Goal: Task Accomplishment & Management: Use online tool/utility

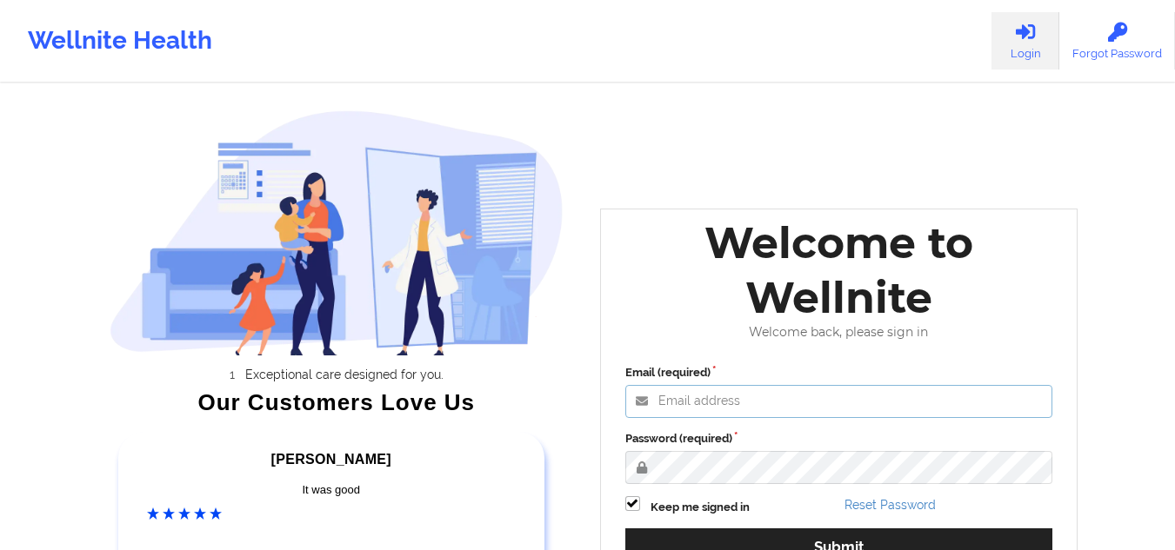
type input "[PERSON_NAME][EMAIL_ADDRESS][DOMAIN_NAME]"
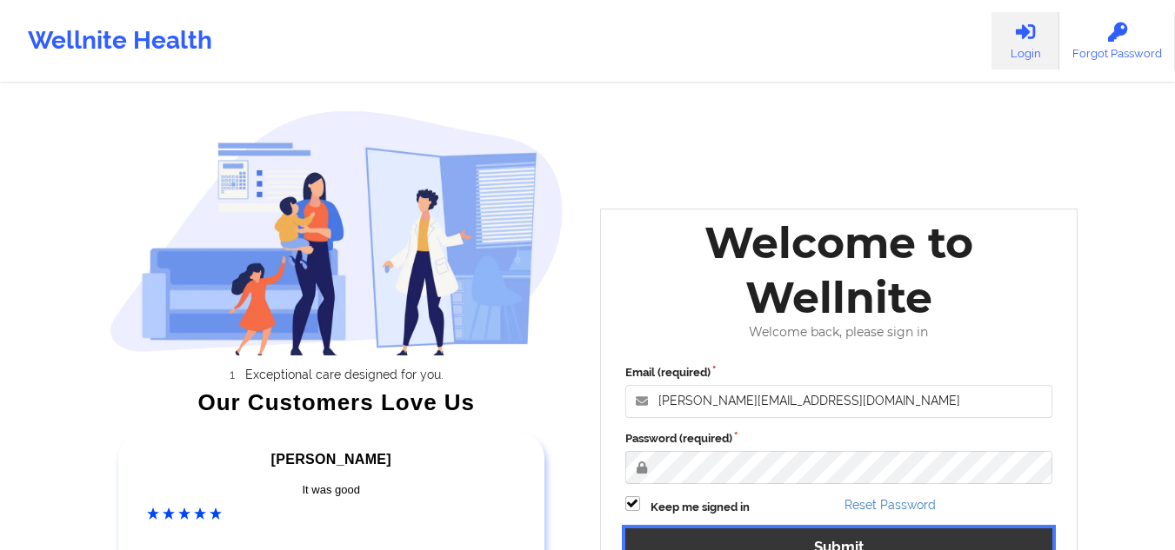
click at [748, 520] on button "Submit" at bounding box center [839, 547] width 428 height 37
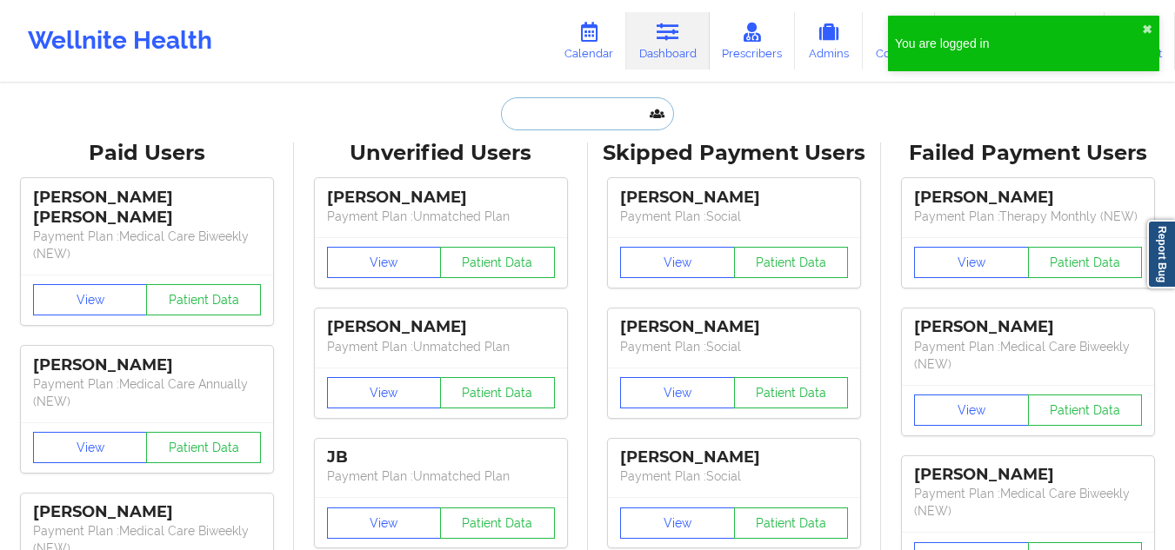
click at [526, 123] on input "text" at bounding box center [587, 113] width 172 height 33
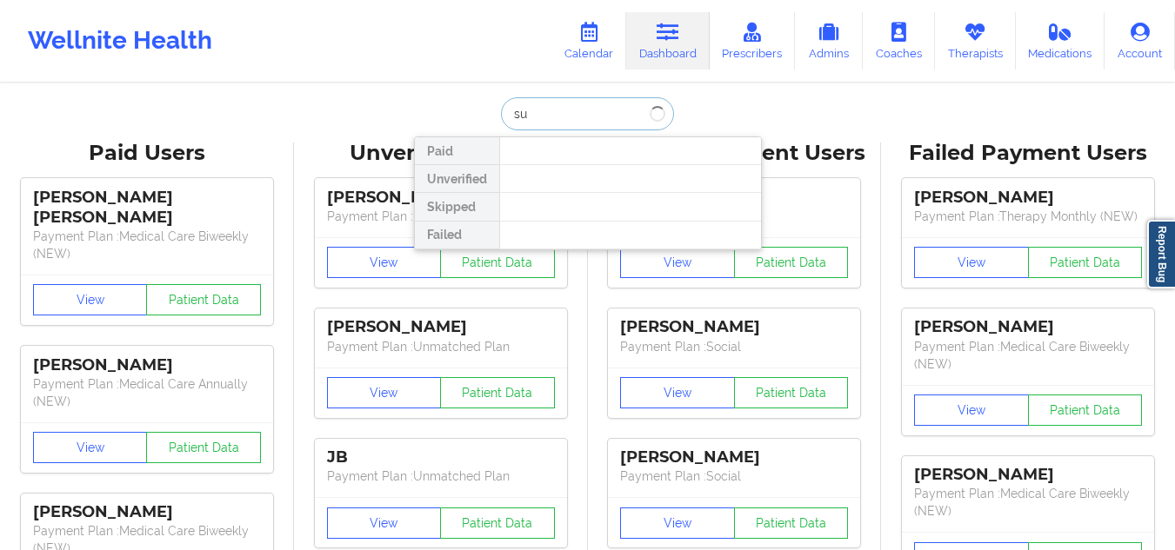
type input "s"
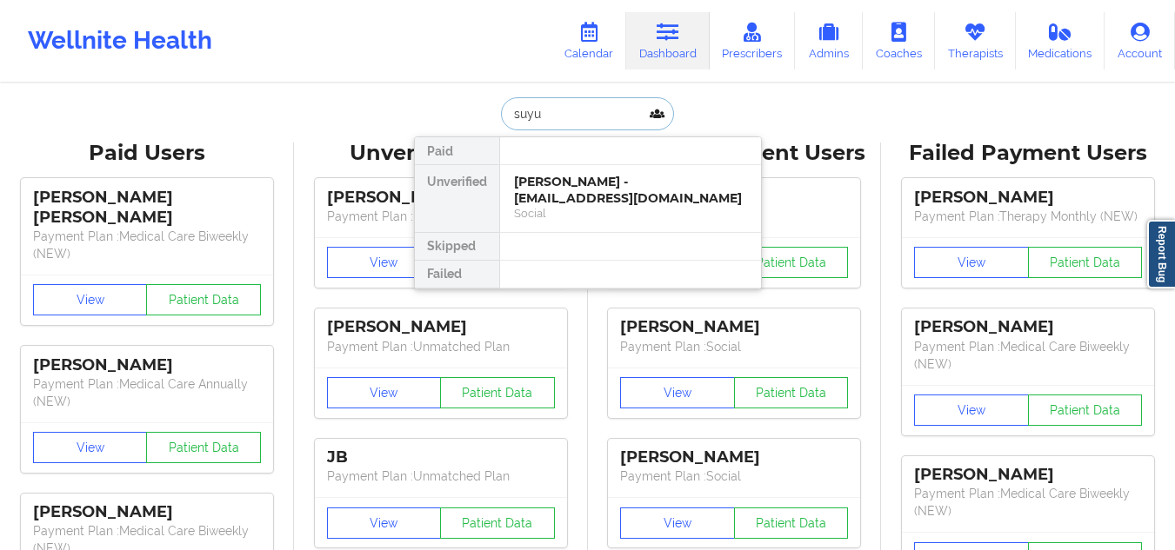
type input "suyun"
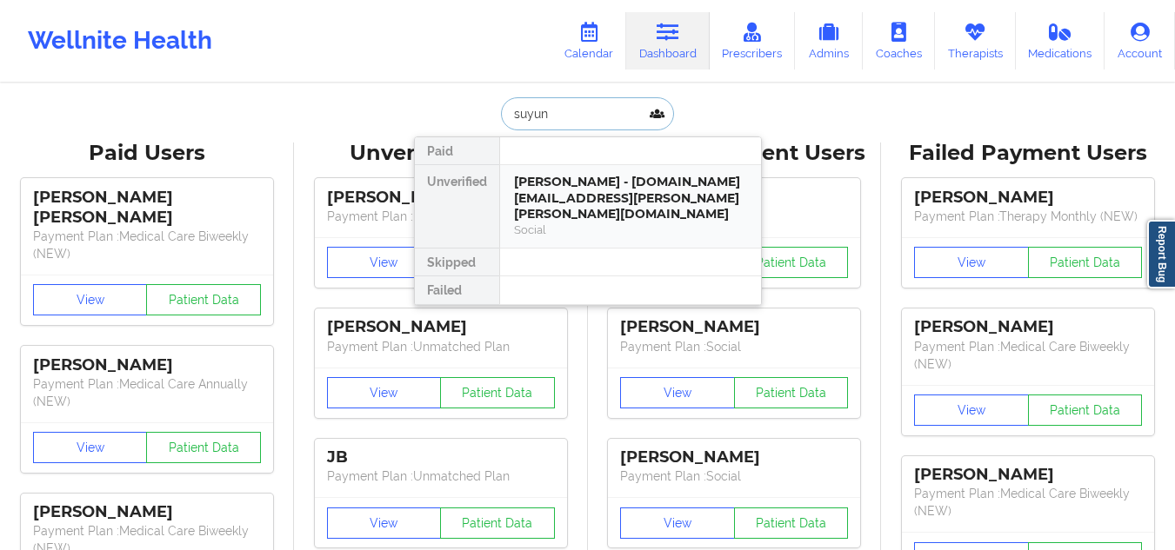
click at [597, 203] on div "[PERSON_NAME] - [DOMAIN_NAME][EMAIL_ADDRESS][PERSON_NAME][PERSON_NAME][DOMAIN_N…" at bounding box center [630, 198] width 233 height 49
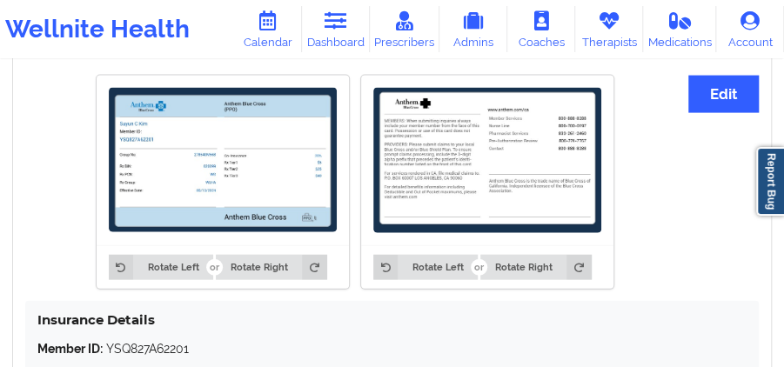
scroll to position [1287, 0]
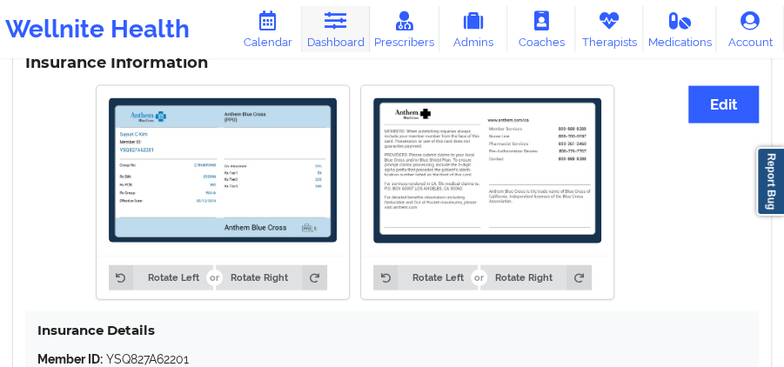
click at [336, 41] on link "Dashboard" at bounding box center [336, 29] width 68 height 46
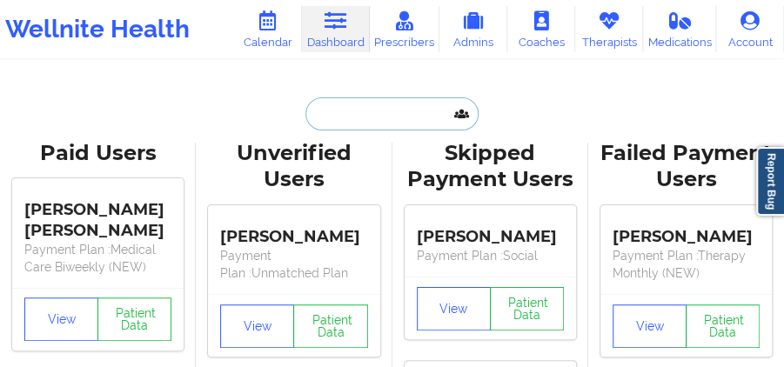
click at [399, 106] on input "text" at bounding box center [391, 113] width 172 height 33
paste input "[GEOGRAPHIC_DATA]"
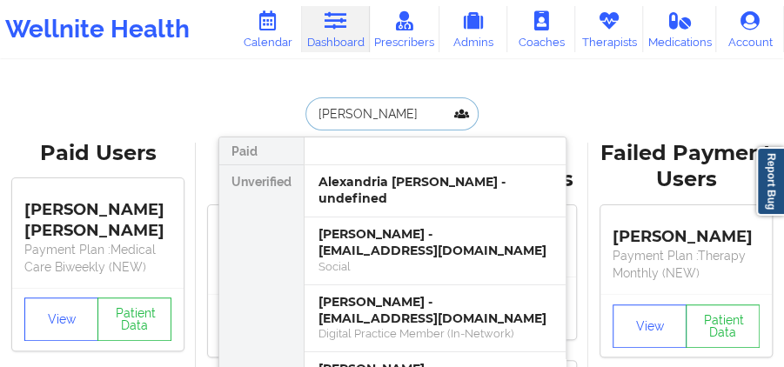
type input "[PERSON_NAME]"
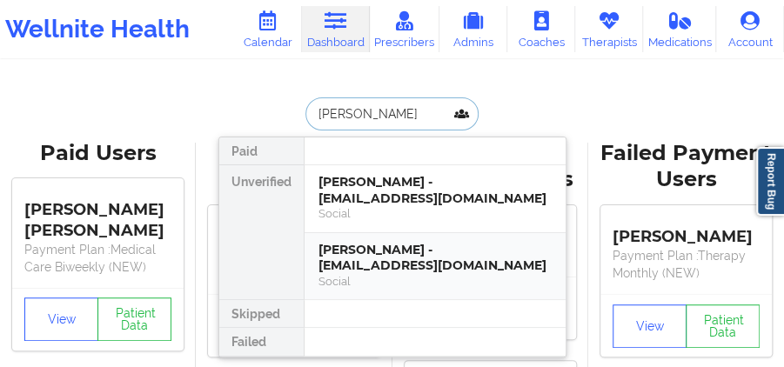
click at [412, 244] on div "[PERSON_NAME] - [EMAIL_ADDRESS][DOMAIN_NAME]" at bounding box center [434, 258] width 233 height 32
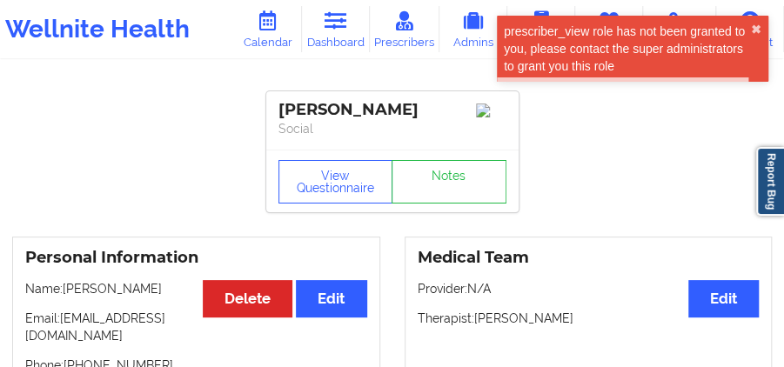
click at [398, 110] on div "[PERSON_NAME]" at bounding box center [392, 110] width 228 height 20
copy div "[PERSON_NAME]"
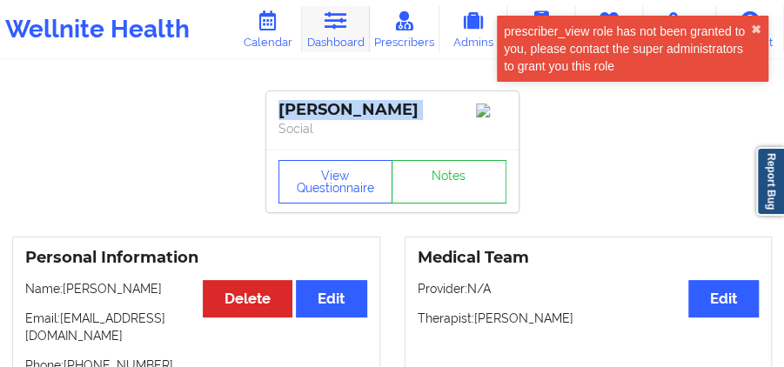
click at [347, 38] on link "Dashboard" at bounding box center [336, 29] width 68 height 46
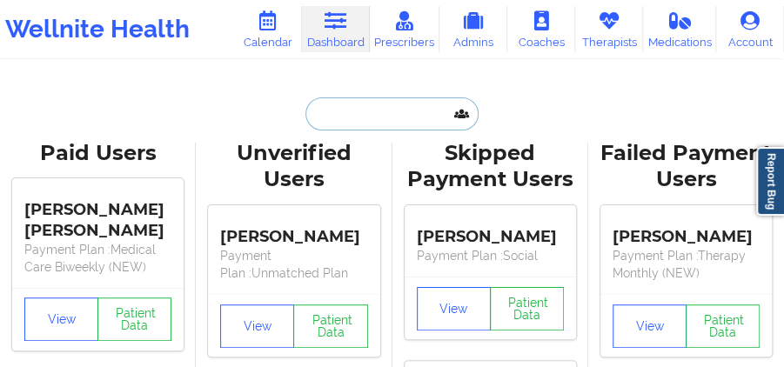
click at [397, 109] on input "text" at bounding box center [391, 113] width 172 height 33
paste input "[PERSON_NAME]"
type input "[PERSON_NAME]"
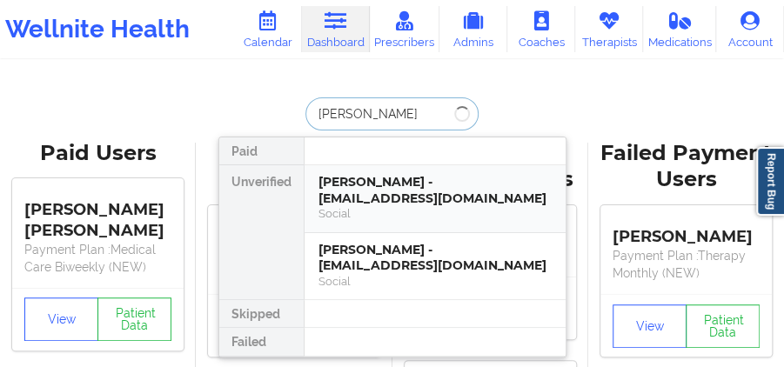
click at [382, 171] on div "[PERSON_NAME] - [EMAIL_ADDRESS][DOMAIN_NAME] Social" at bounding box center [434, 199] width 261 height 68
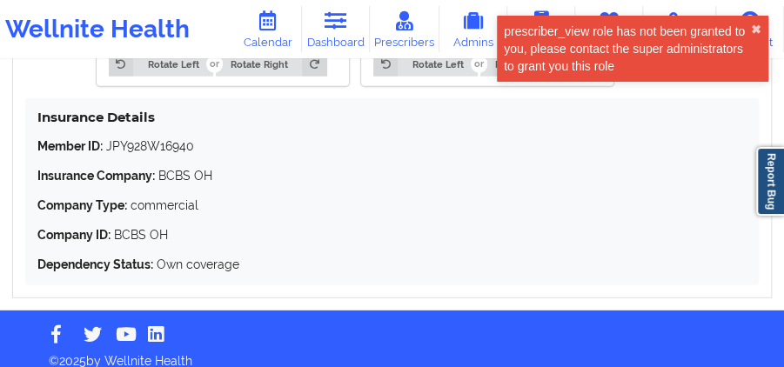
scroll to position [1681, 0]
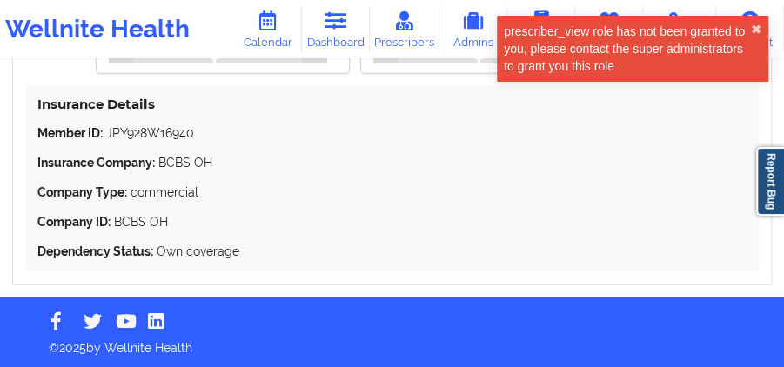
click at [177, 131] on p "Member ID: JPY928W16940" at bounding box center [391, 132] width 709 height 17
copy p "JPY928W16940"
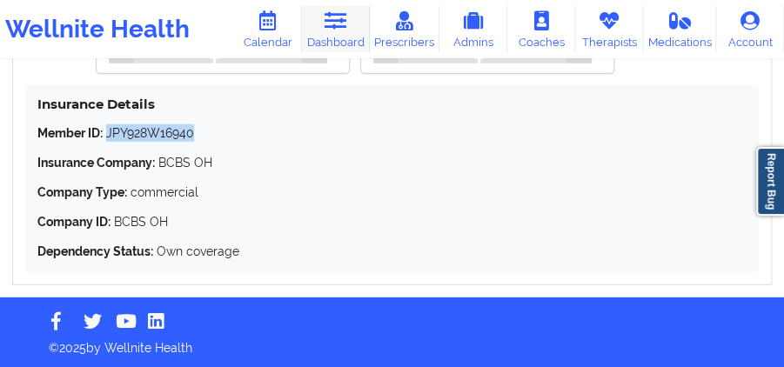
click at [331, 37] on link "Dashboard" at bounding box center [336, 29] width 68 height 46
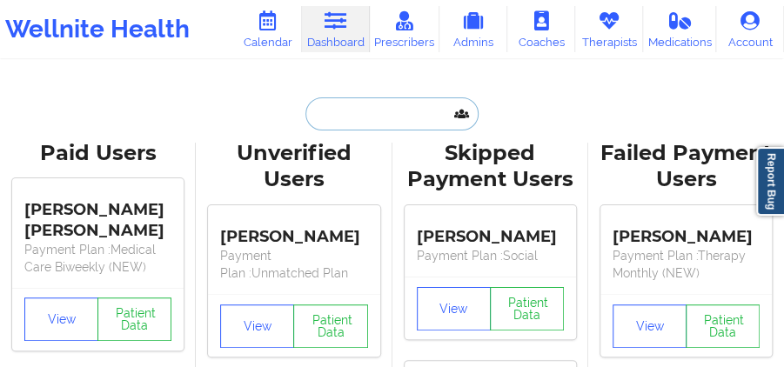
click at [402, 117] on input "text" at bounding box center [391, 113] width 172 height 33
paste input "[PERSON_NAME]"
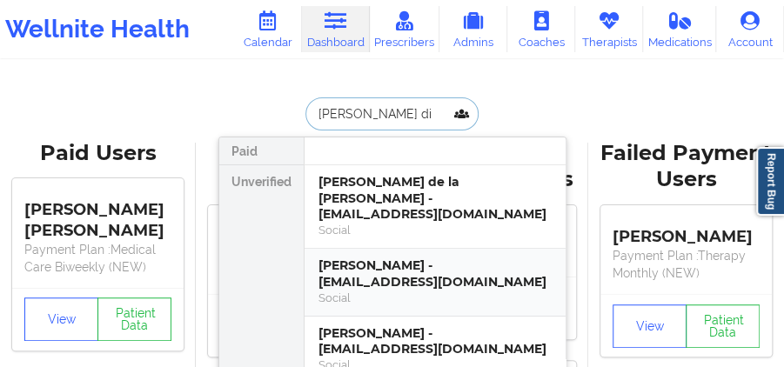
type input "[PERSON_NAME]"
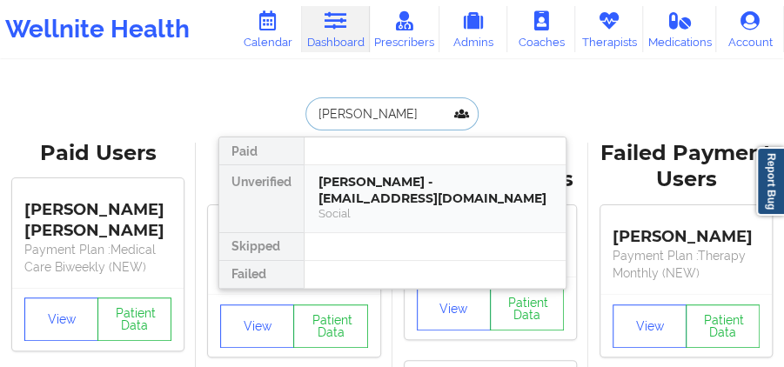
click at [417, 210] on div "Social" at bounding box center [434, 213] width 233 height 15
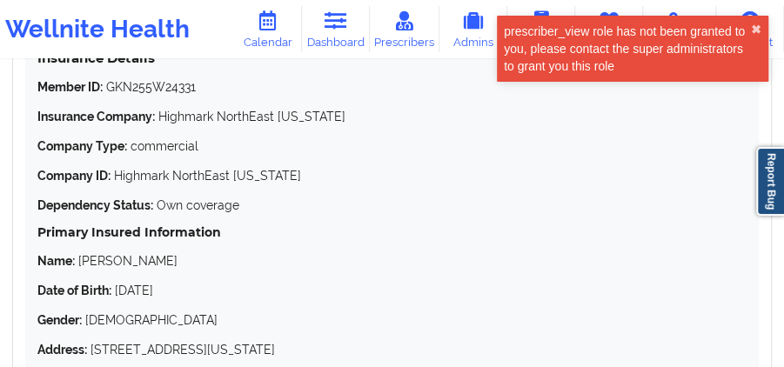
scroll to position [1719, 0]
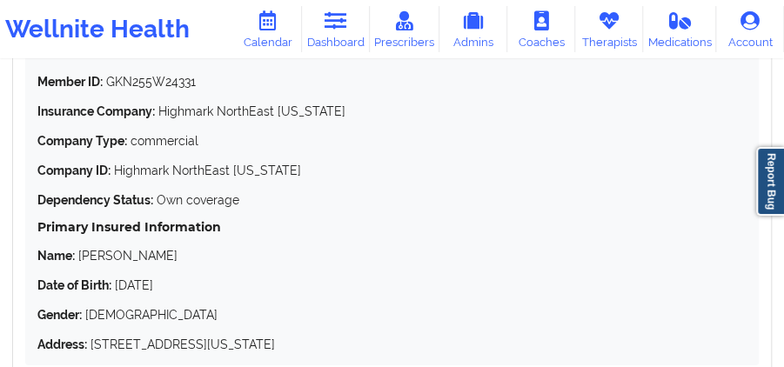
click at [166, 80] on p "Member ID: GKN255W24331" at bounding box center [391, 81] width 709 height 17
copy p "GKN255W24331"
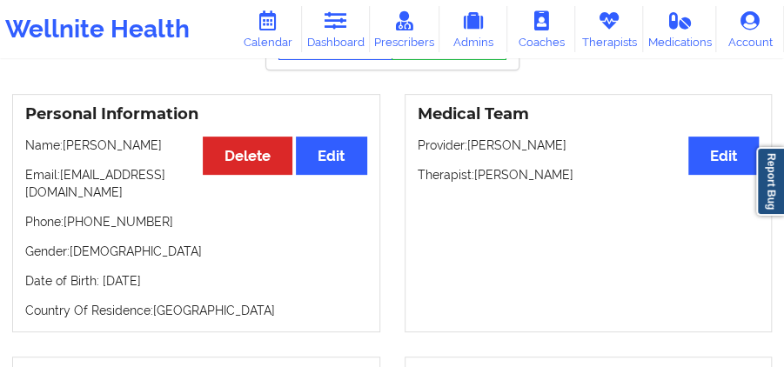
scroll to position [154, 0]
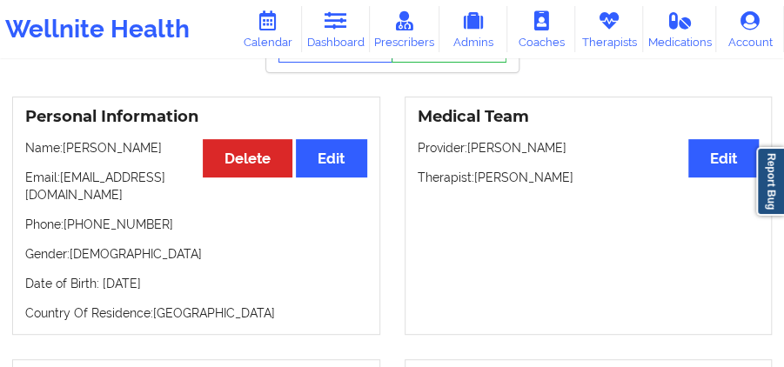
click at [134, 146] on p "Name: [PERSON_NAME]" at bounding box center [196, 147] width 342 height 17
drag, startPoint x: 134, startPoint y: 146, endPoint x: 102, endPoint y: 144, distance: 32.2
click at [102, 144] on p "Name: [PERSON_NAME]" at bounding box center [196, 147] width 342 height 17
copy p "[PERSON_NAME]"
